Goal: Navigation & Orientation: Find specific page/section

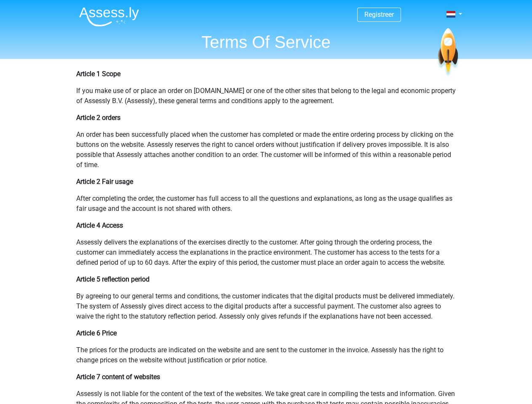
click at [451, 14] on span at bounding box center [450, 14] width 9 height 7
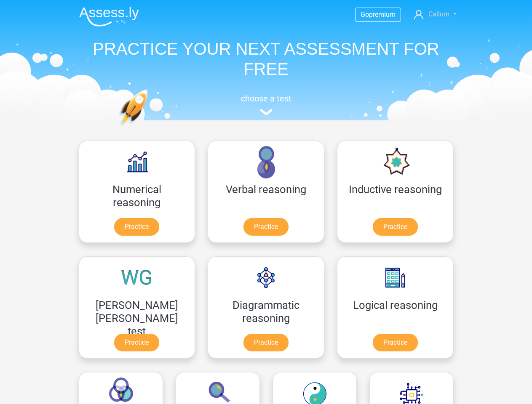
click at [435, 14] on span "Callum" at bounding box center [438, 14] width 21 height 8
